Goal: Complete application form

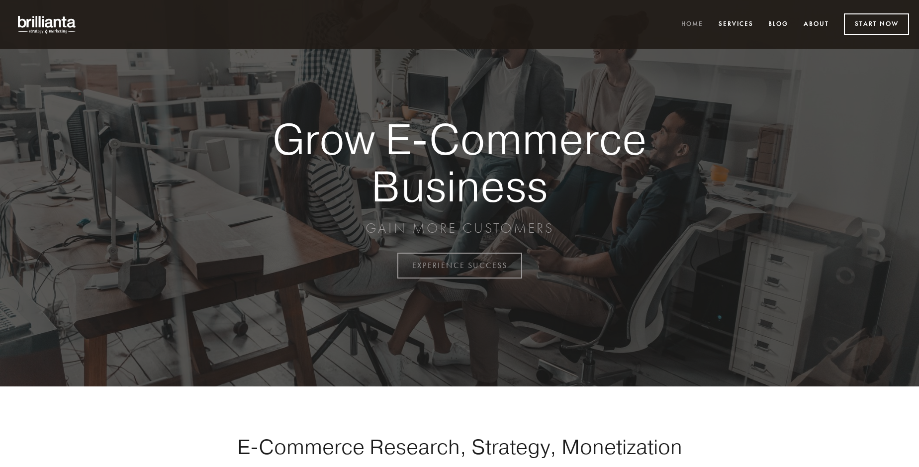
scroll to position [2606, 0]
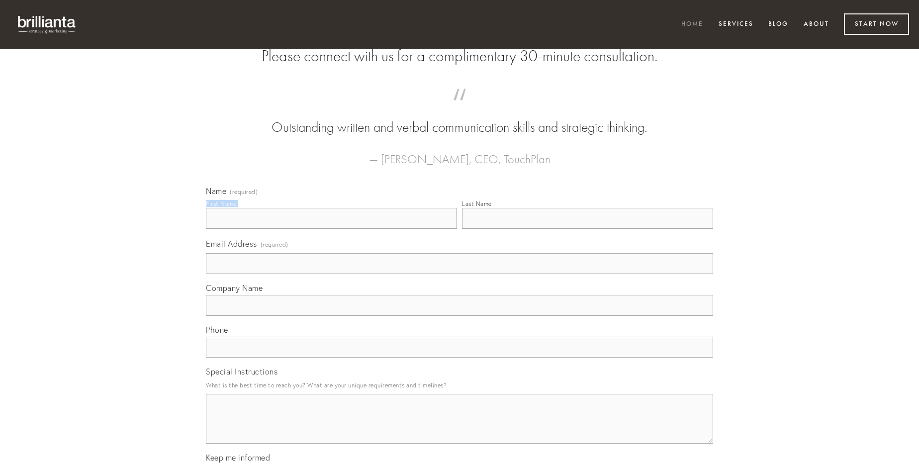
type input "[PERSON_NAME]"
click at [587, 229] on input "Last Name" at bounding box center [587, 218] width 251 height 21
type input "[PERSON_NAME]"
click at [459, 274] on input "Email Address (required)" at bounding box center [459, 263] width 507 height 21
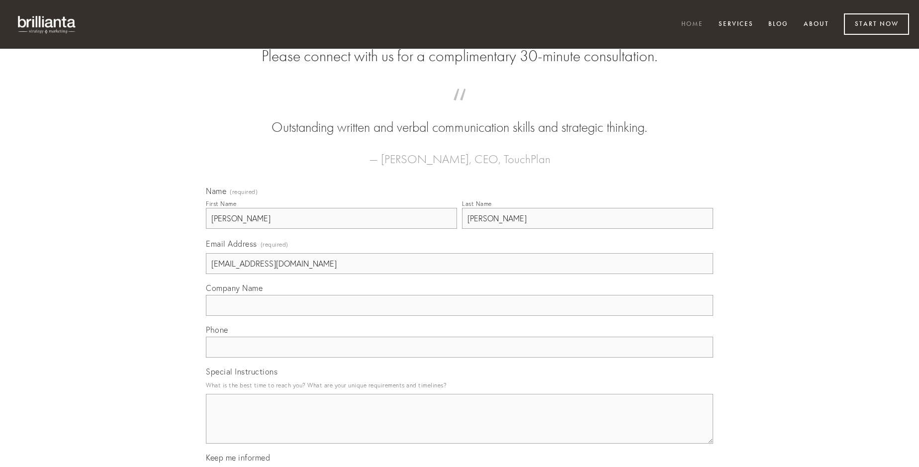
type input "[EMAIL_ADDRESS][DOMAIN_NAME]"
click at [459, 316] on input "Company Name" at bounding box center [459, 305] width 507 height 21
type input "ademptio"
click at [459, 357] on input "text" at bounding box center [459, 347] width 507 height 21
click at [459, 428] on textarea "Special Instructions" at bounding box center [459, 419] width 507 height 50
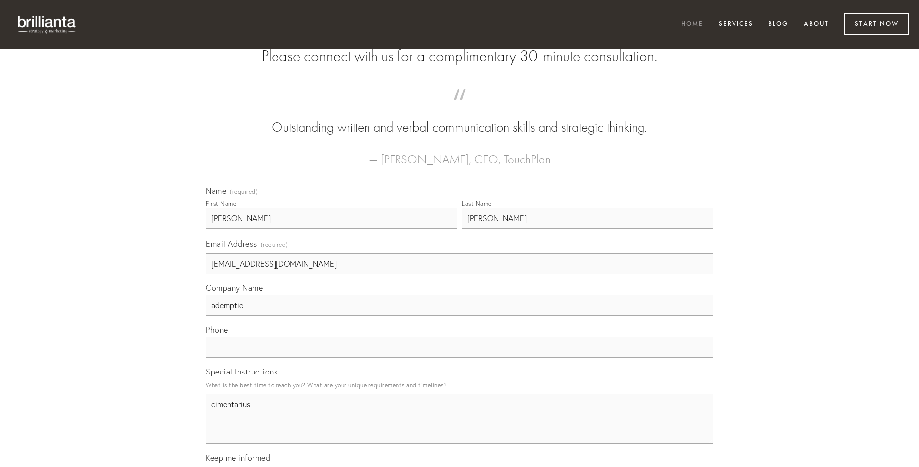
type textarea "cimentarius"
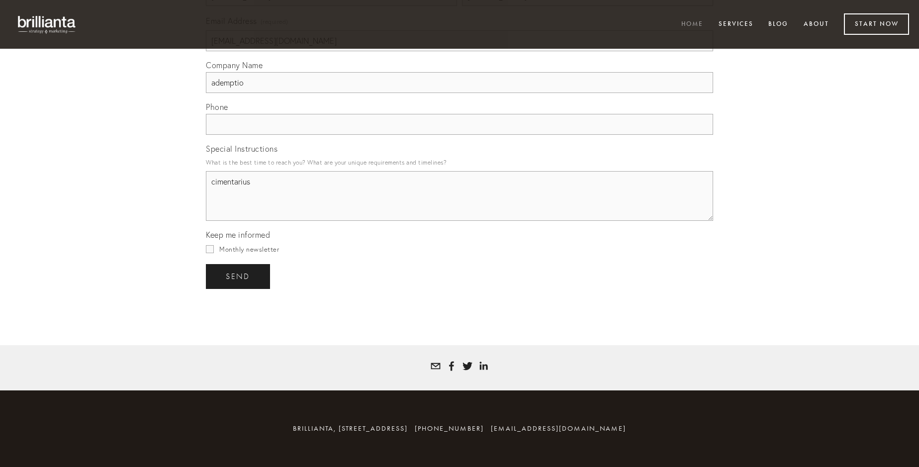
click at [239, 276] on span "send" at bounding box center [238, 276] width 24 height 9
